Goal: Information Seeking & Learning: Find specific fact

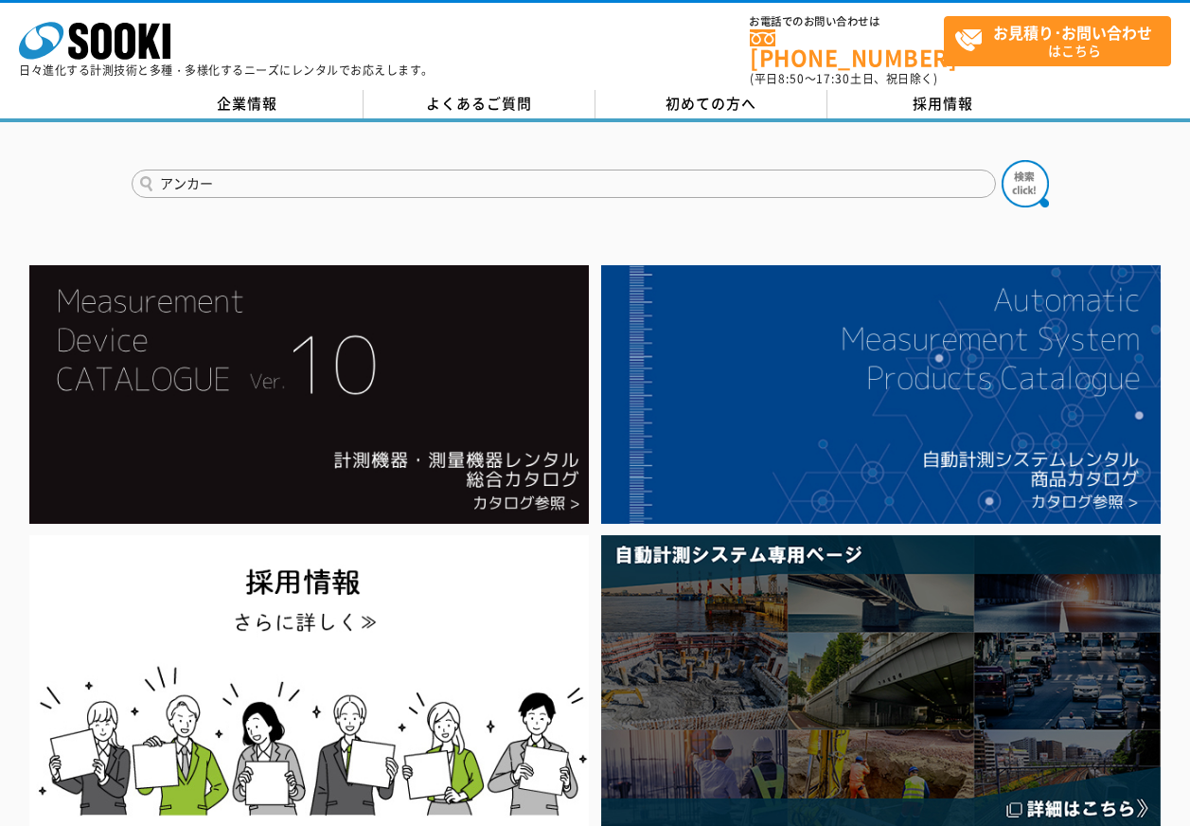
type input "アンカー"
click at [1002, 160] on button at bounding box center [1025, 183] width 47 height 47
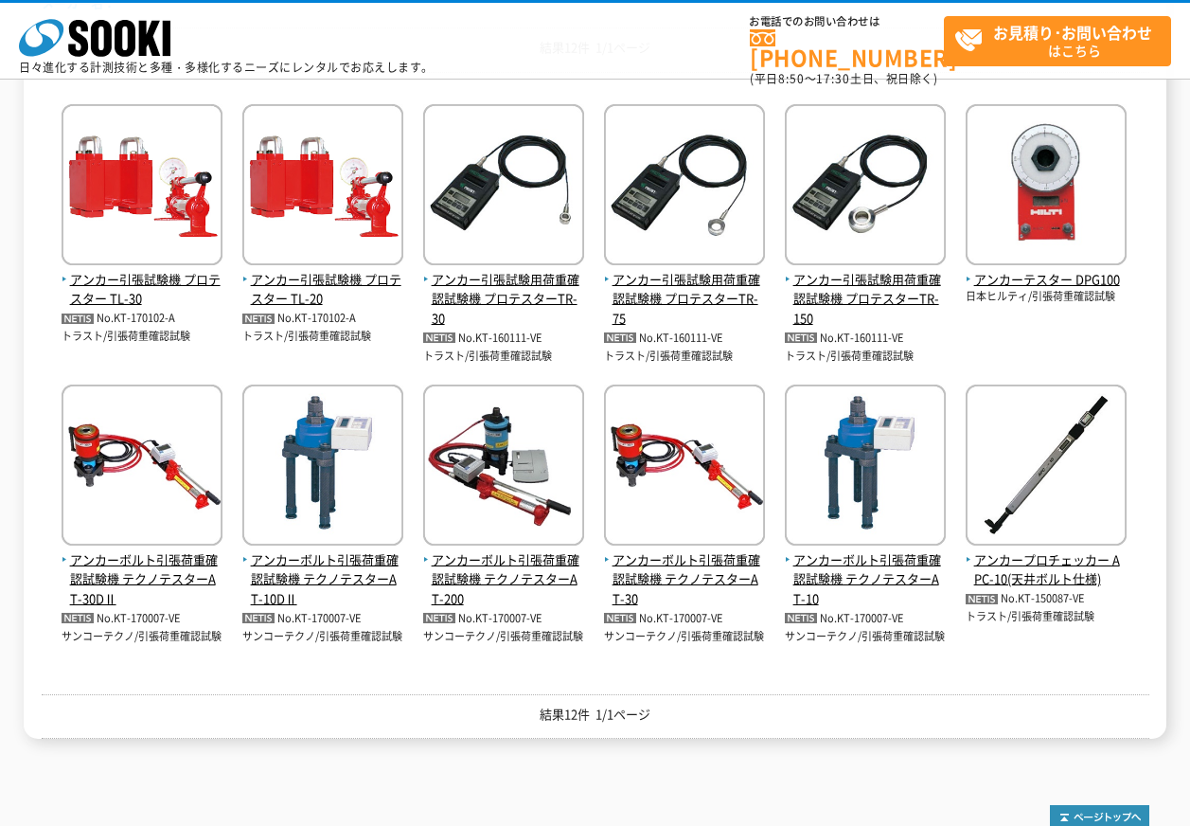
scroll to position [520, 0]
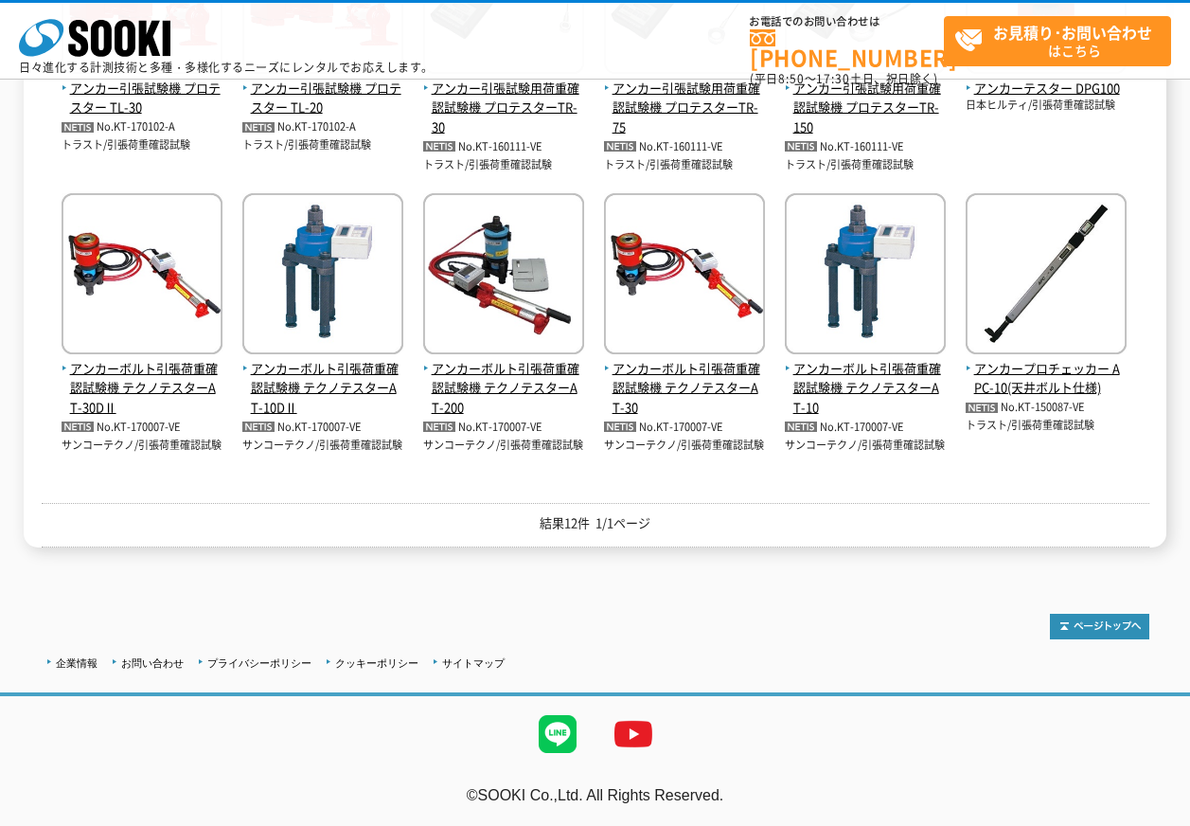
drag, startPoint x: 655, startPoint y: 523, endPoint x: 522, endPoint y: 522, distance: 133.5
click at [522, 522] on p "結果12件 1/1ページ" at bounding box center [596, 523] width 1108 height 20
drag, startPoint x: 522, startPoint y: 522, endPoint x: 468, endPoint y: 520, distance: 54.0
click at [468, 520] on p "結果12件 1/1ページ" at bounding box center [596, 523] width 1108 height 20
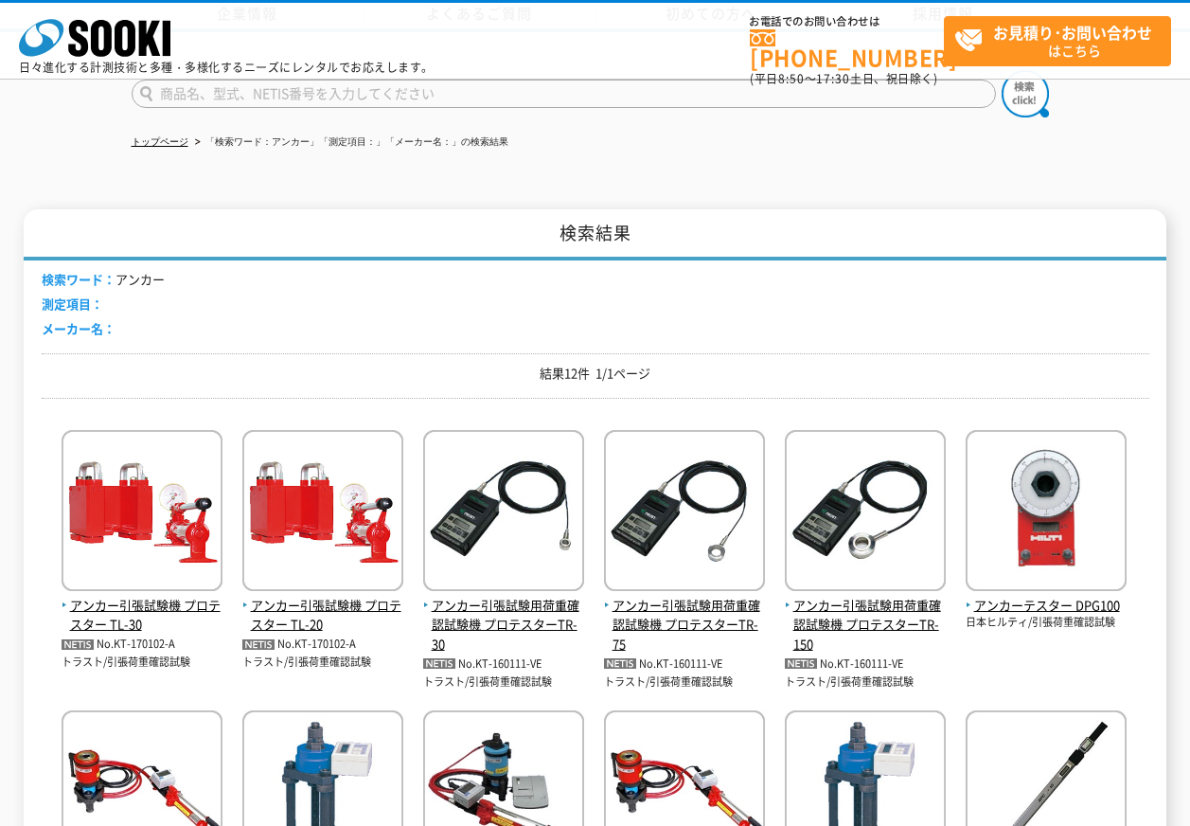
scroll to position [0, 0]
